Goal: Information Seeking & Learning: Learn about a topic

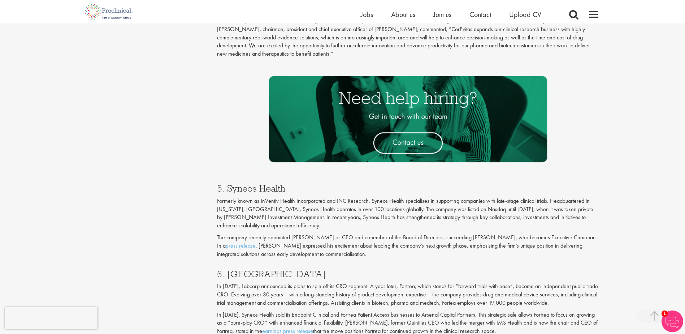
scroll to position [1191, 0]
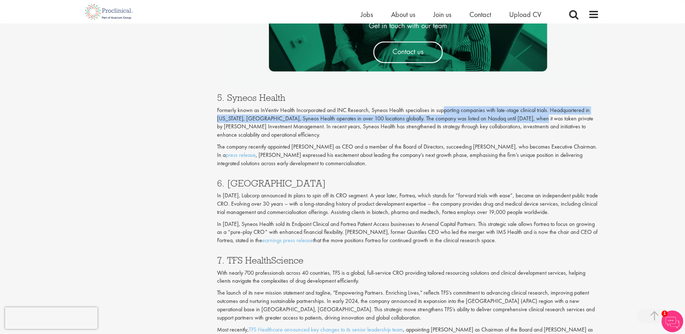
drag, startPoint x: 443, startPoint y: 110, endPoint x: 535, endPoint y: 119, distance: 92.5
click at [535, 119] on p "Formerly known as InVentiv Health Incorporated and INC Research, Syneos Health …" at bounding box center [408, 122] width 382 height 33
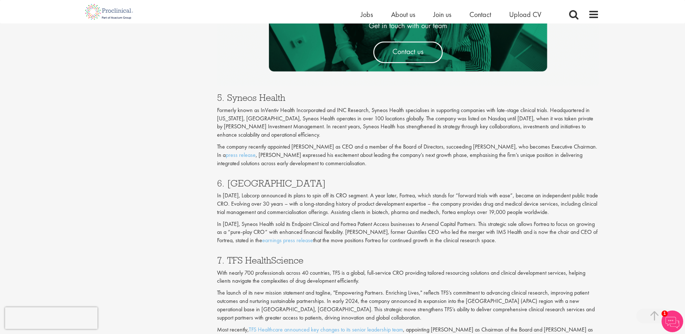
drag, startPoint x: 535, startPoint y: 119, endPoint x: 527, endPoint y: 128, distance: 12.0
click at [527, 128] on p "Formerly known as InVentiv Health Incorporated and INC Research, Syneos Health …" at bounding box center [408, 122] width 382 height 33
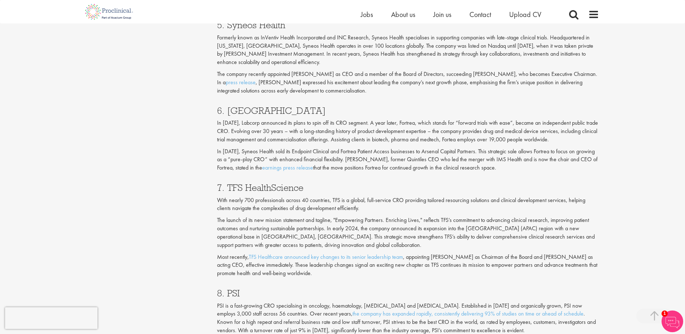
scroll to position [1263, 0]
drag, startPoint x: 226, startPoint y: 188, endPoint x: 318, endPoint y: 186, distance: 92.4
click at [318, 186] on h3 "7. TFS HealthScience" at bounding box center [408, 187] width 382 height 9
copy h3 "TFS HealthScience"
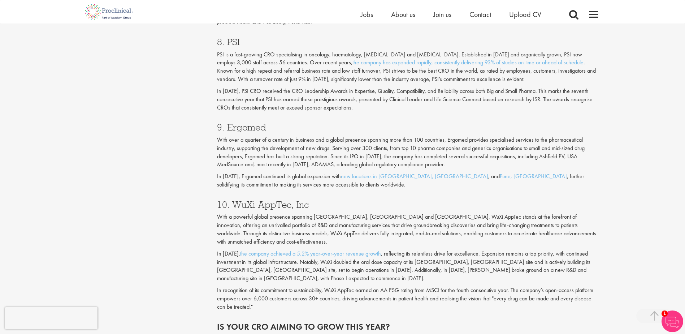
scroll to position [1408, 0]
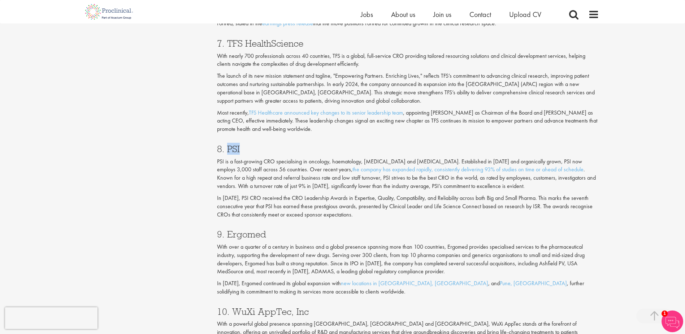
drag, startPoint x: 226, startPoint y: 150, endPoint x: 248, endPoint y: 150, distance: 21.7
click at [248, 150] on h3 "8. PSI" at bounding box center [408, 148] width 382 height 9
drag, startPoint x: 248, startPoint y: 150, endPoint x: 234, endPoint y: 150, distance: 14.1
copy h3 "PSI"
drag, startPoint x: 264, startPoint y: 161, endPoint x: 274, endPoint y: 160, distance: 10.2
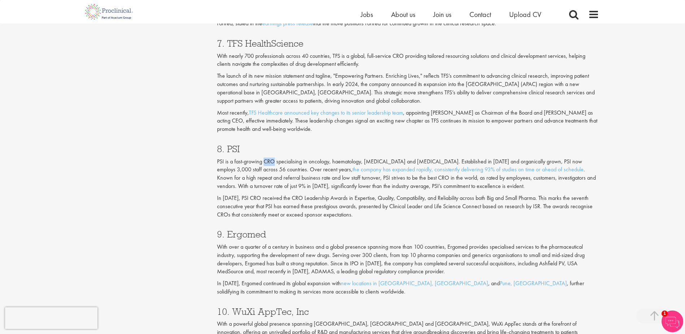
click at [274, 160] on p "PSI is a fast-growing CRO specialising in oncology, haematology, [MEDICAL_DATA]…" at bounding box center [408, 173] width 382 height 33
copy p "CRO"
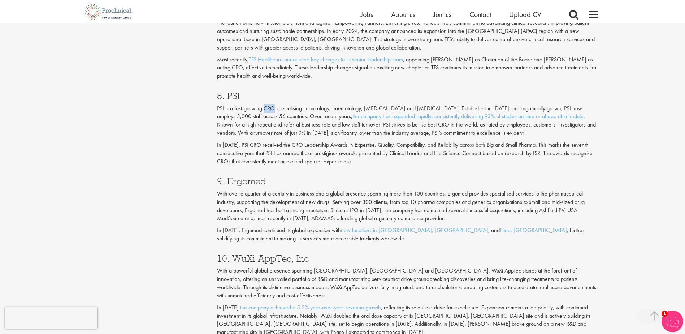
scroll to position [1480, 0]
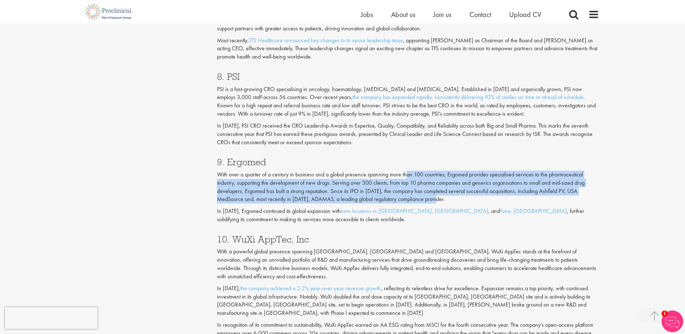
drag, startPoint x: 405, startPoint y: 175, endPoint x: 518, endPoint y: 198, distance: 115.0
click at [518, 198] on p "With over a quarter of a century in business and a global presence spanning mor…" at bounding box center [408, 186] width 382 height 33
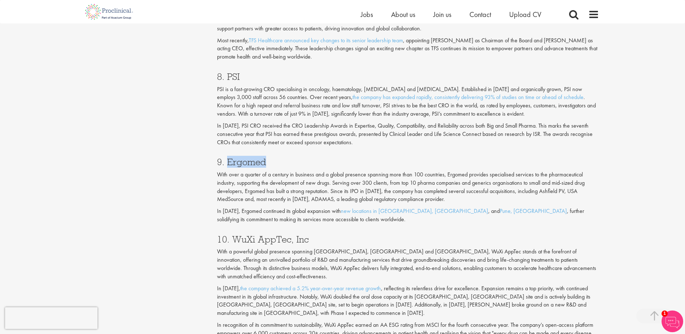
drag, startPoint x: 227, startPoint y: 161, endPoint x: 269, endPoint y: 159, distance: 41.9
click at [269, 159] on h3 "9. Ergomed" at bounding box center [408, 161] width 382 height 9
drag, startPoint x: 269, startPoint y: 159, endPoint x: 252, endPoint y: 162, distance: 17.2
copy h3 "Ergomed"
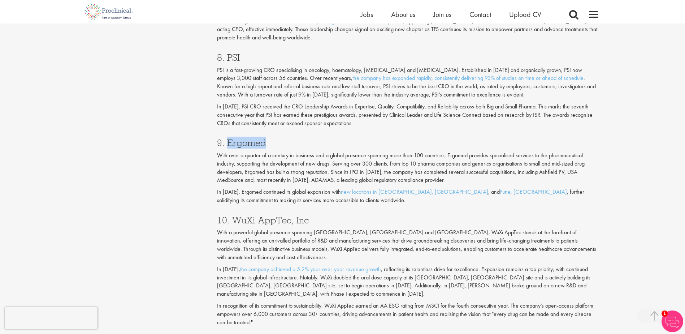
scroll to position [1516, 0]
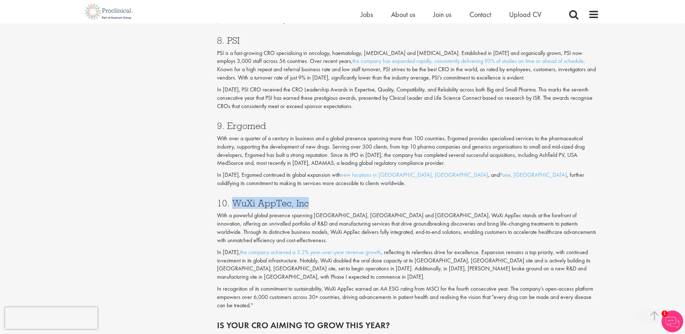
drag, startPoint x: 232, startPoint y: 205, endPoint x: 325, endPoint y: 203, distance: 92.8
click at [325, 203] on h3 "10. WuXi AppTec, Inc" at bounding box center [408, 202] width 382 height 9
drag, startPoint x: 325, startPoint y: 203, endPoint x: 285, endPoint y: 207, distance: 40.3
copy h3 "WuXi AppTec, Inc"
